Goal: Information Seeking & Learning: Learn about a topic

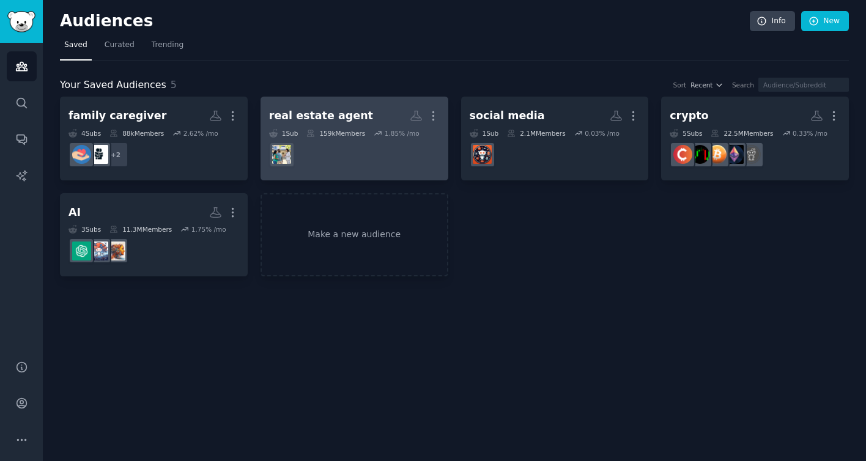
click at [328, 116] on div "real estate agent" at bounding box center [321, 115] width 104 height 15
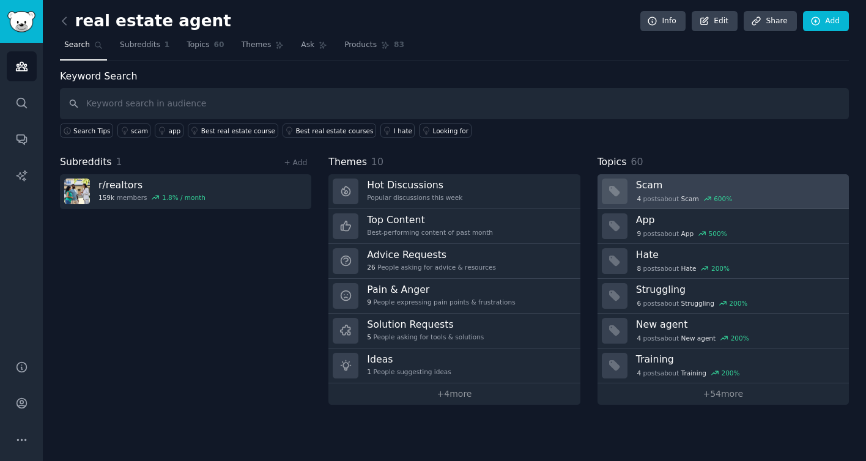
click at [747, 182] on h3 "Scam" at bounding box center [738, 185] width 204 height 13
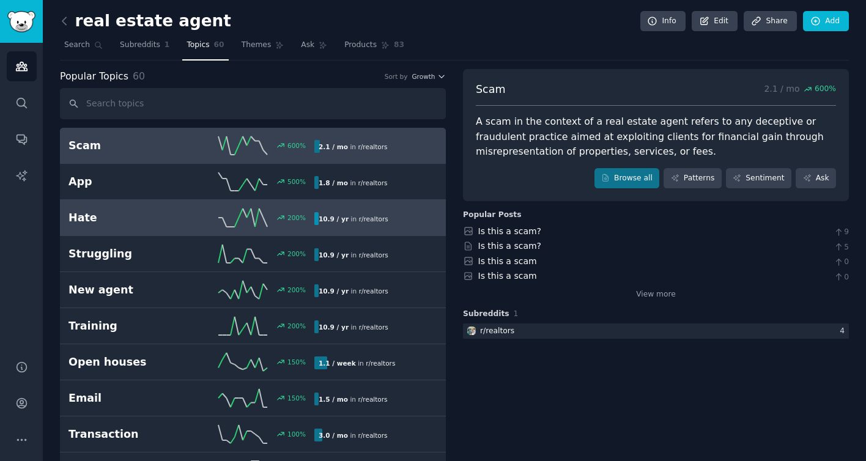
click at [410, 218] on div "10.9 / yr in r/ realtors" at bounding box center [371, 218] width 114 height 13
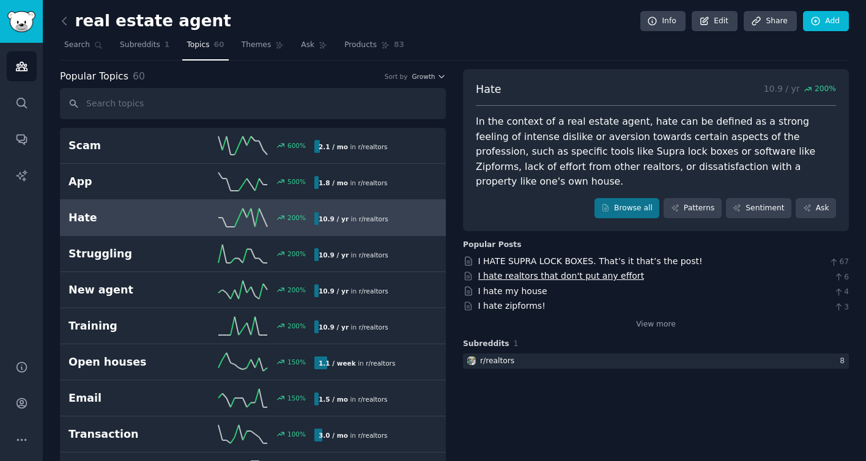
click at [554, 271] on link "I hate realtors that don't put any effort" at bounding box center [561, 276] width 166 height 10
click at [652, 319] on link "View more" at bounding box center [656, 324] width 40 height 11
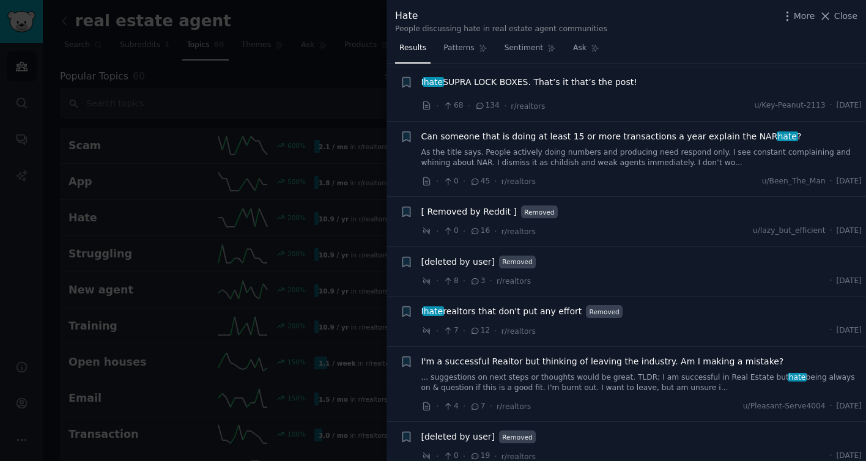
scroll to position [471, 0]
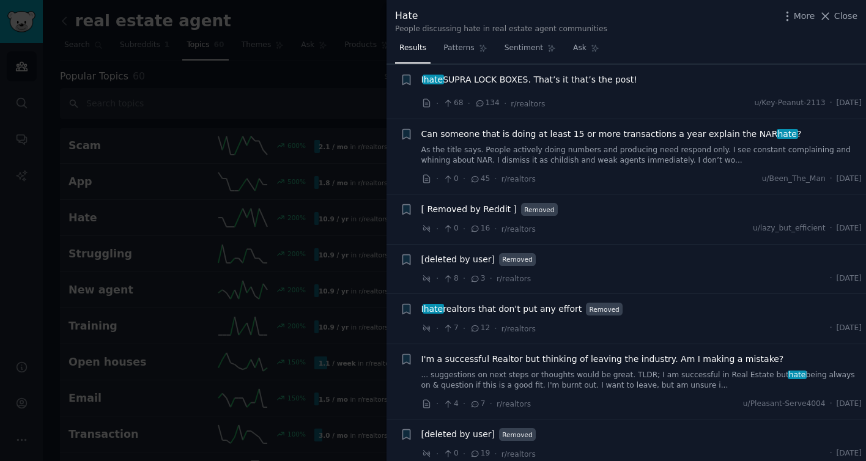
click at [280, 12] on div at bounding box center [433, 230] width 866 height 461
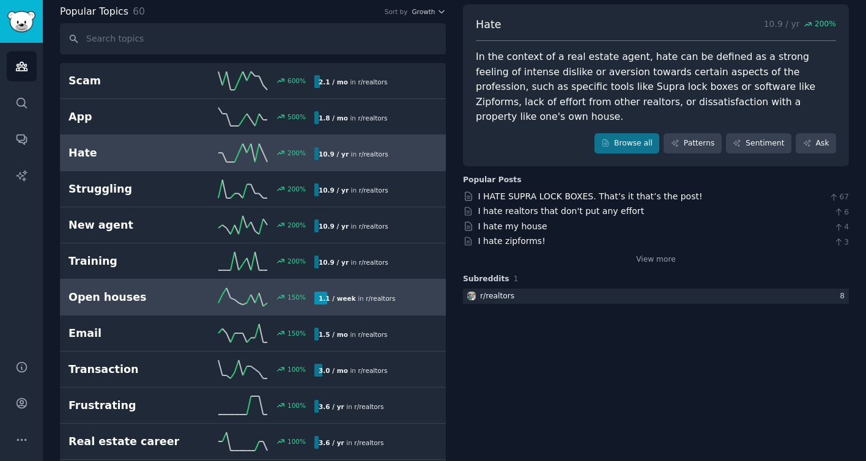
scroll to position [93, 0]
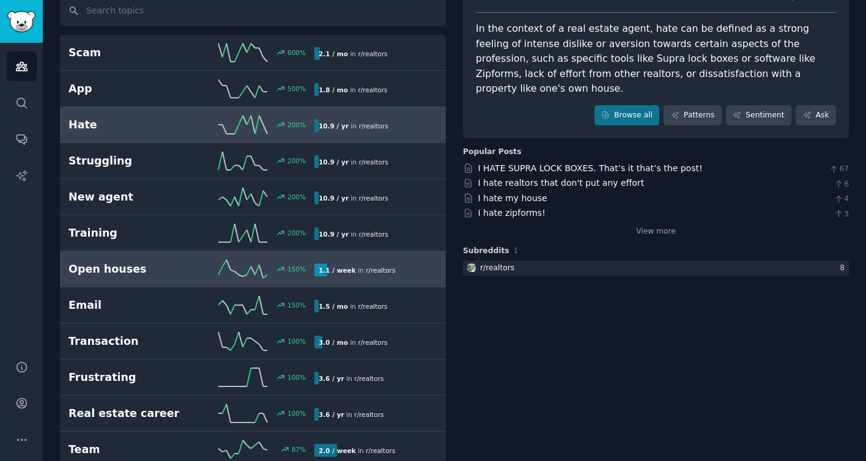
click at [409, 269] on div "1.1 / week in r/ realtors" at bounding box center [371, 270] width 114 height 13
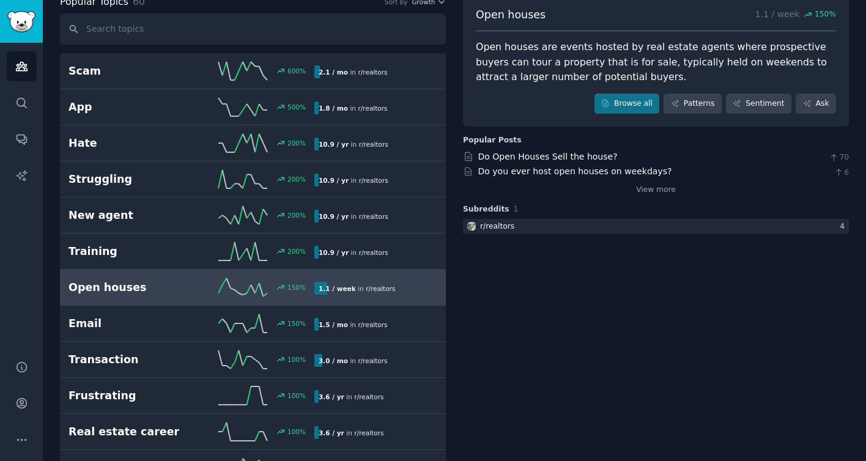
scroll to position [22, 0]
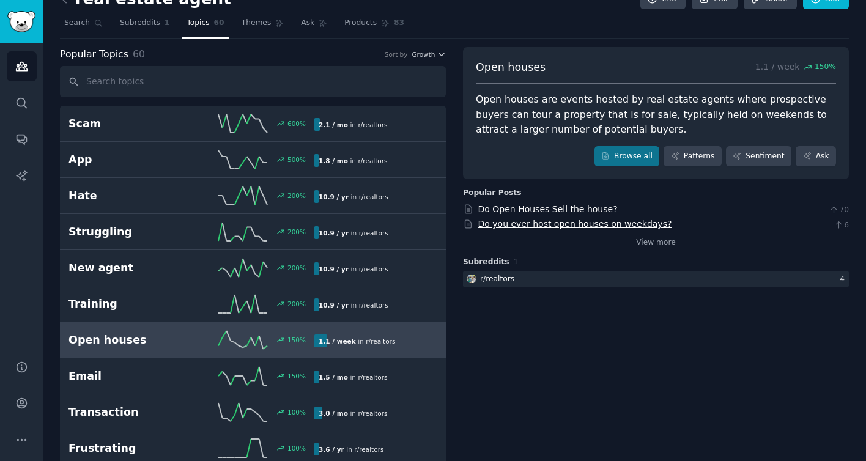
click at [549, 224] on link "Do you ever host open houses on weekdays?" at bounding box center [575, 224] width 194 height 10
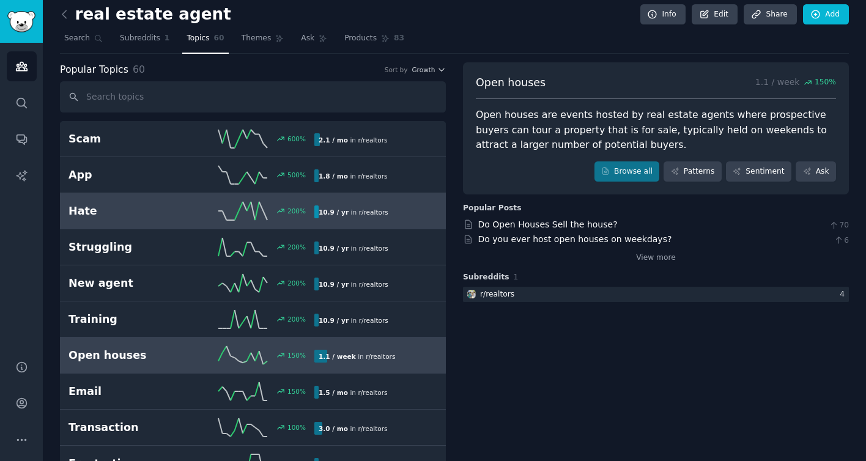
scroll to position [0, 0]
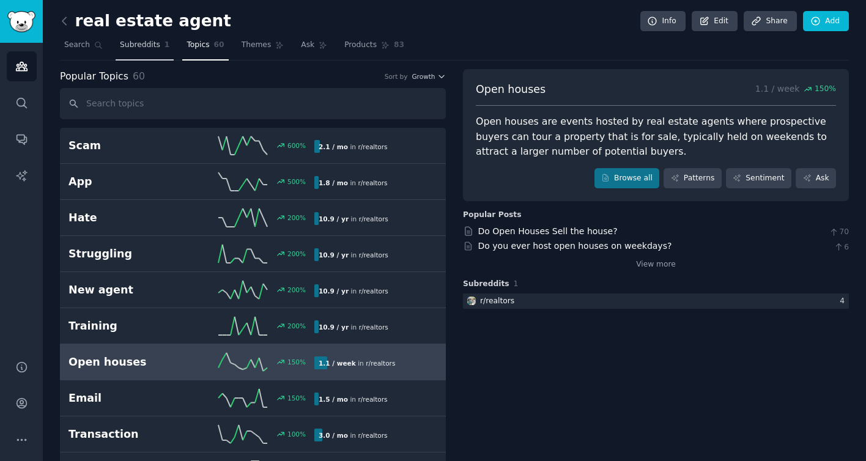
click at [133, 45] on span "Subreddits" at bounding box center [140, 45] width 40 height 11
